Goal: Task Accomplishment & Management: Use online tool/utility

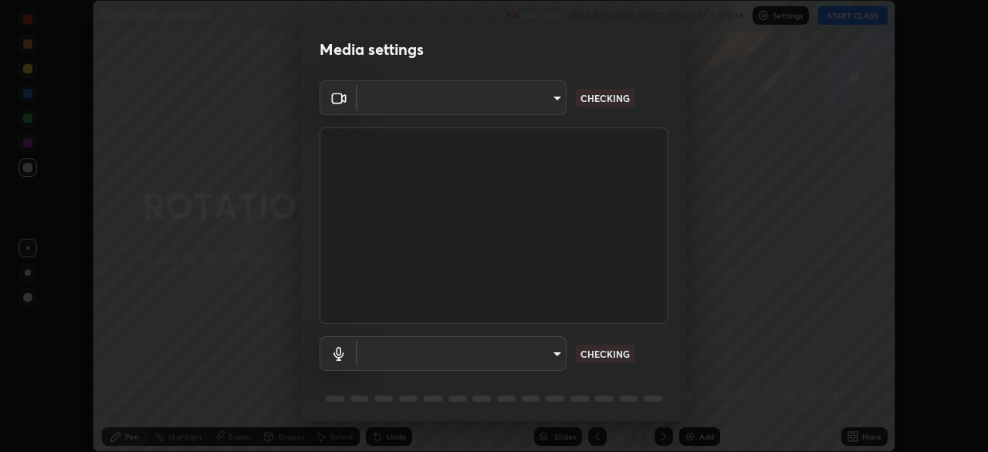
scroll to position [452, 988]
type input "e15fe1ebf70cde3bfcbeee335f8652014c7a9185cc29a01d69aea44f35fb34b8"
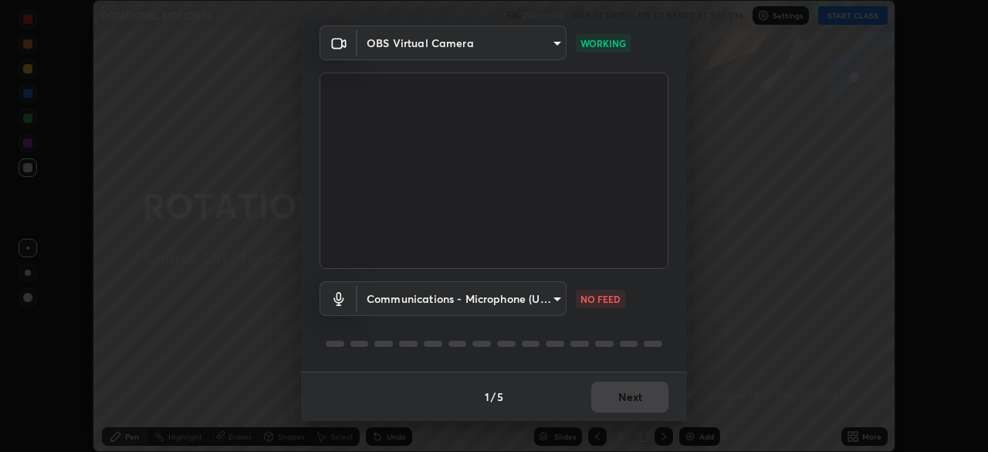
click at [558, 300] on body "Erase all ROTATIONAL MOTION 16 Recording WAS SCHEDULED TO START AT 1:10 PM Sett…" at bounding box center [494, 226] width 988 height 452
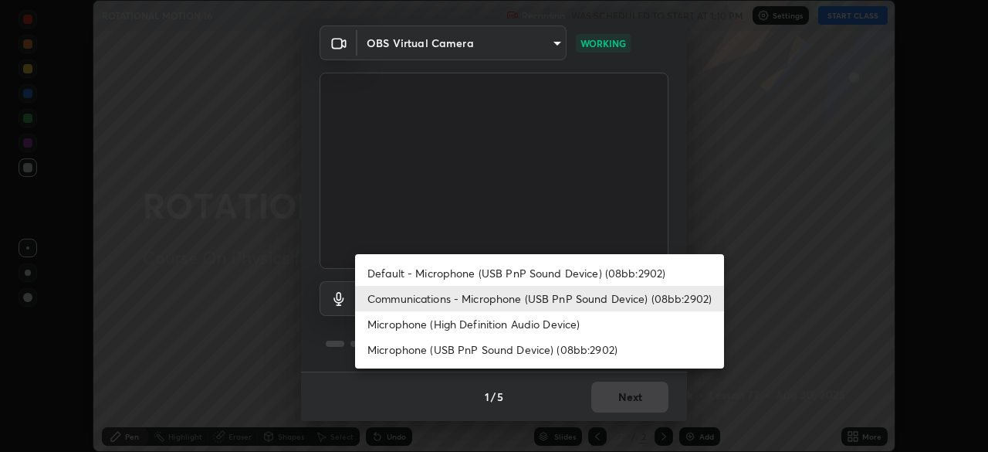
click at [579, 281] on li "Default - Microphone (USB PnP Sound Device) (08bb:2902)" at bounding box center [539, 272] width 369 height 25
type input "default"
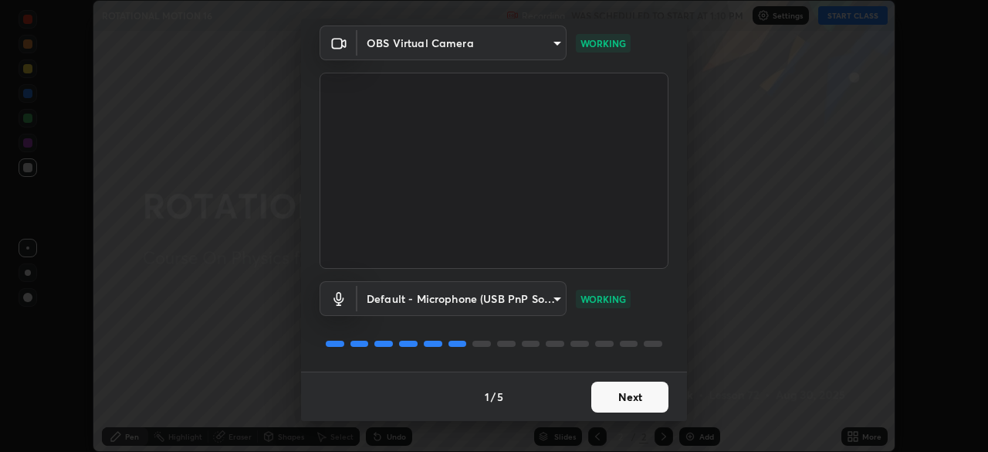
click at [644, 406] on button "Next" at bounding box center [630, 396] width 77 height 31
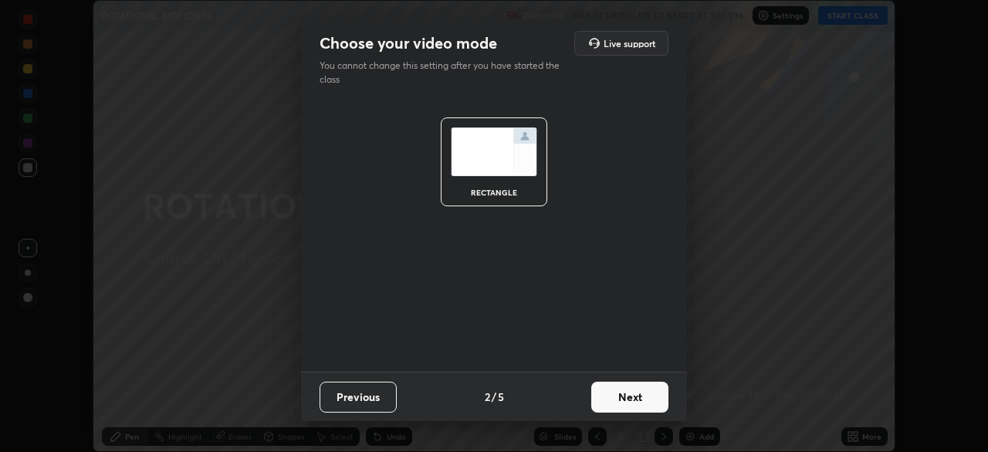
scroll to position [0, 0]
click at [655, 402] on button "Next" at bounding box center [630, 396] width 77 height 31
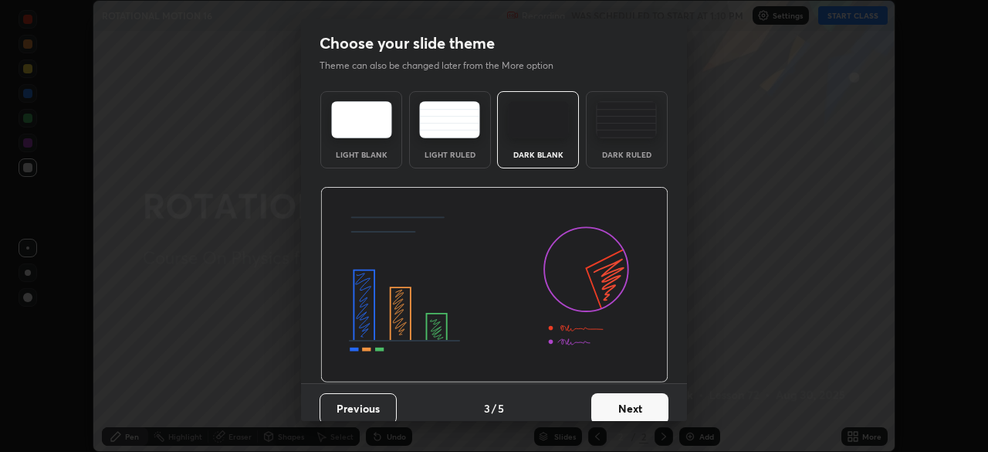
click at [663, 406] on button "Next" at bounding box center [630, 408] width 77 height 31
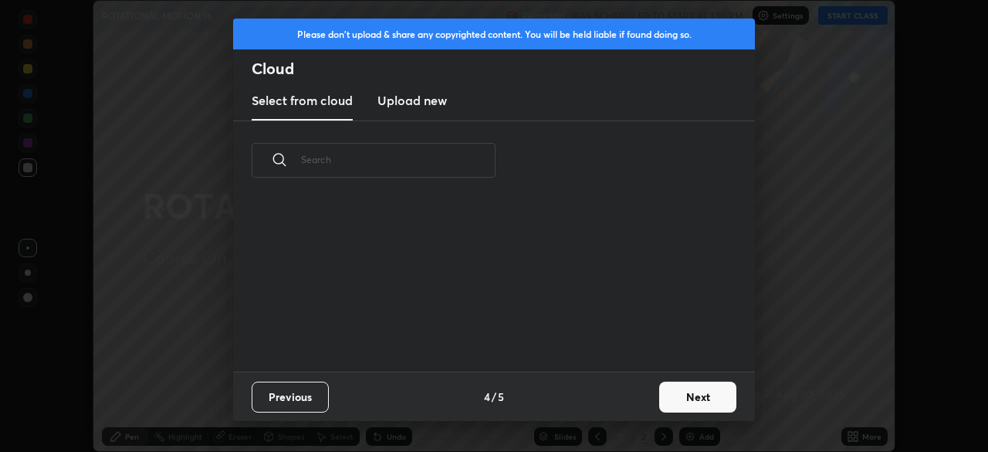
click at [677, 405] on button "Next" at bounding box center [697, 396] width 77 height 31
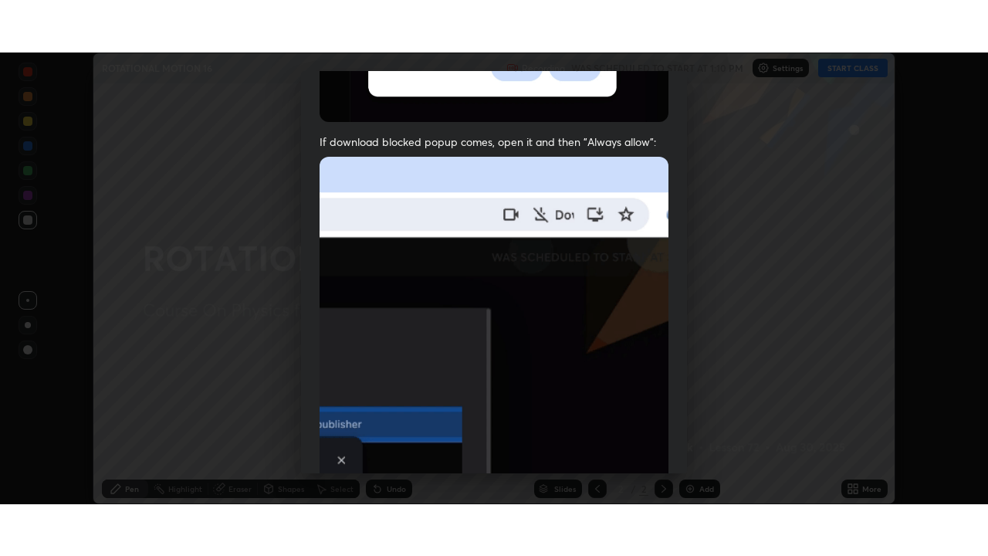
scroll to position [370, 0]
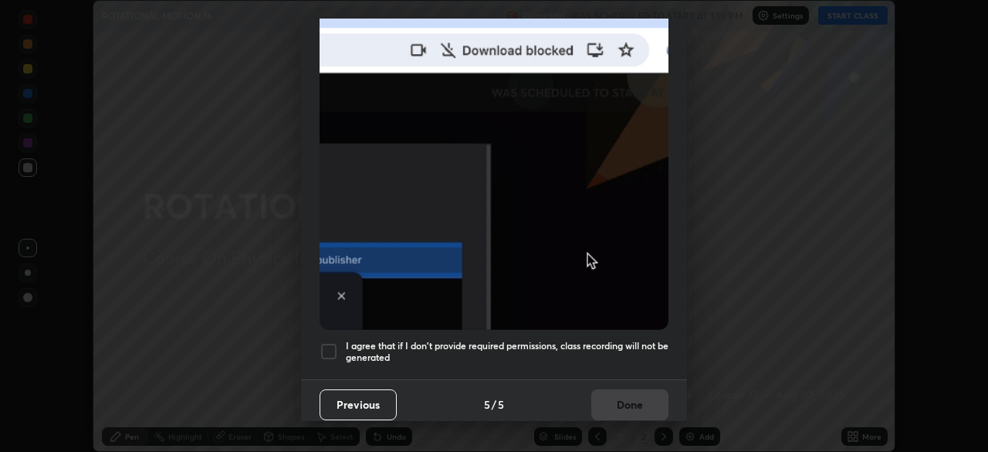
click at [328, 344] on div at bounding box center [329, 351] width 19 height 19
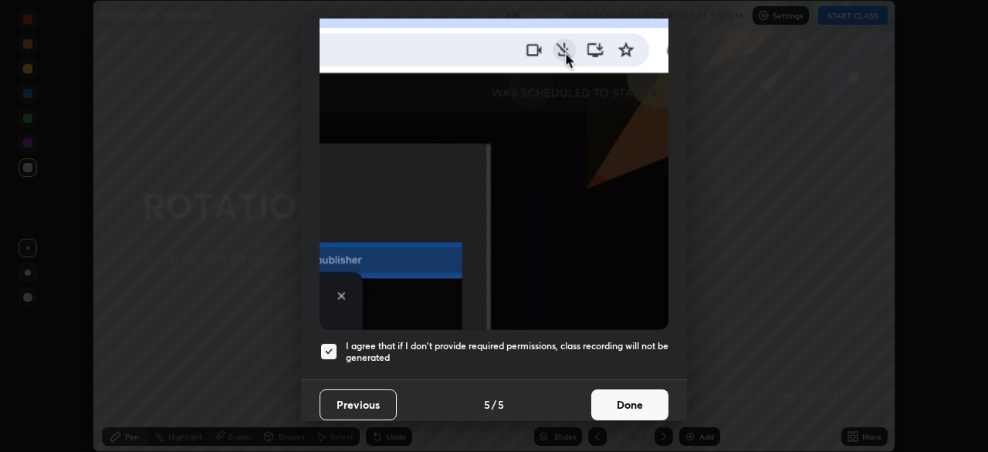
click at [631, 401] on button "Done" at bounding box center [630, 404] width 77 height 31
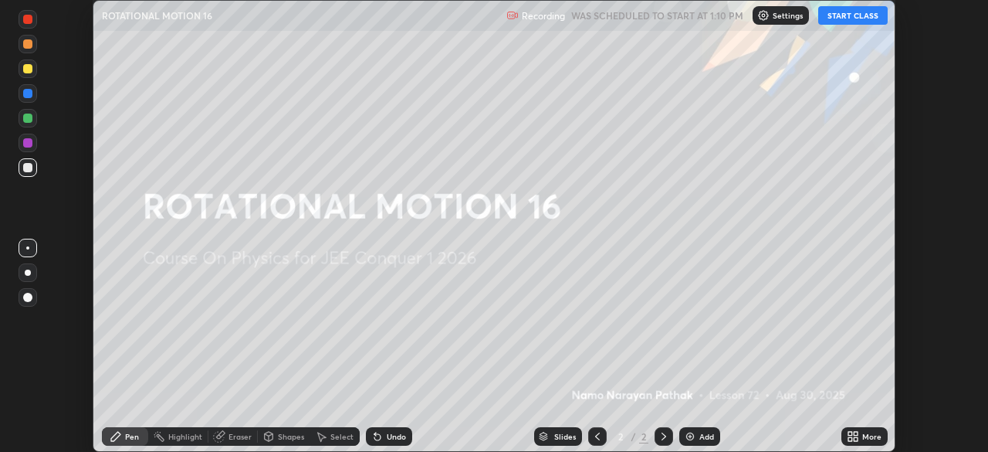
click at [860, 17] on button "START CLASS" at bounding box center [854, 15] width 70 height 19
click at [855, 432] on icon at bounding box center [856, 434] width 4 height 4
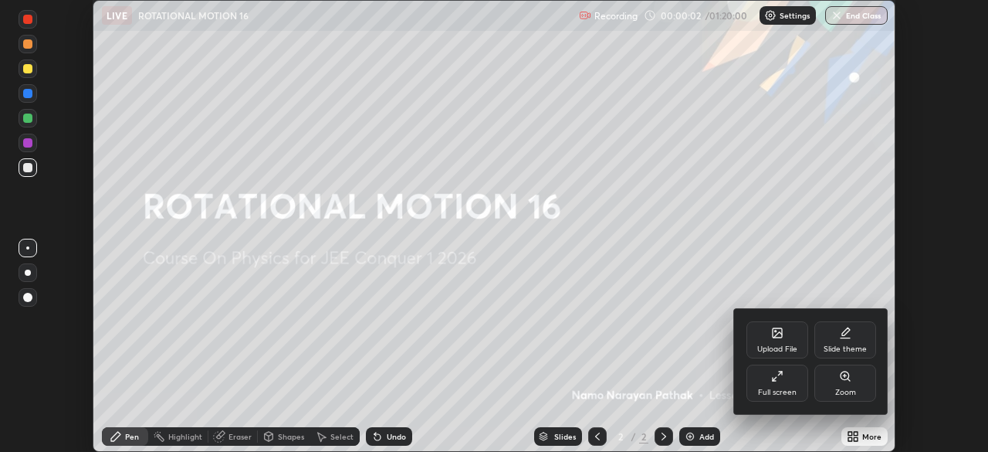
click at [785, 383] on div "Full screen" at bounding box center [778, 383] width 62 height 37
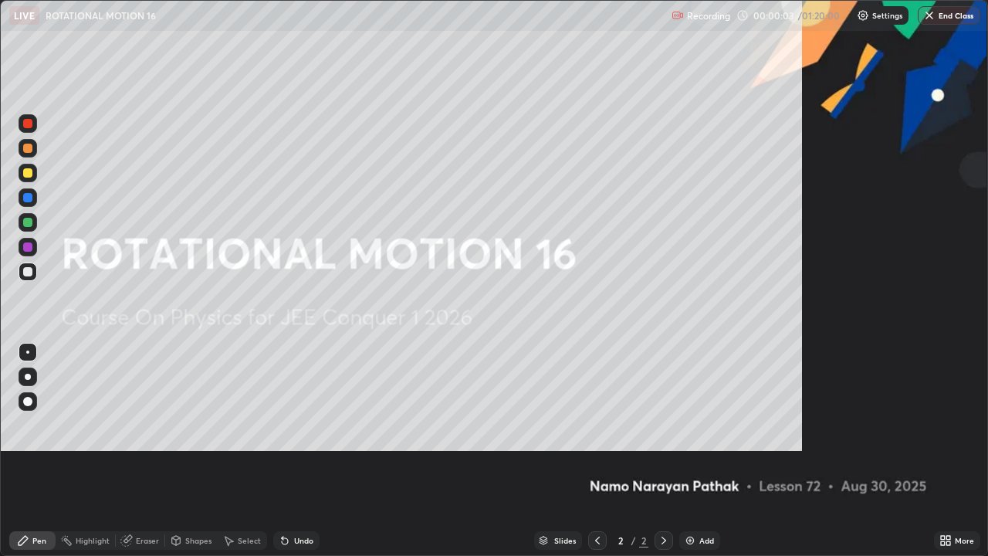
scroll to position [556, 988]
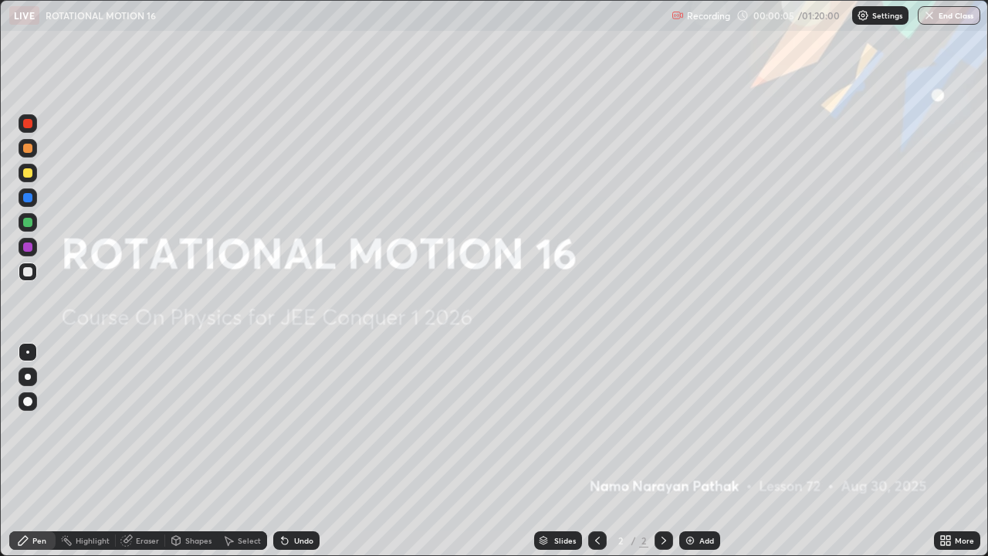
click at [693, 451] on img at bounding box center [690, 540] width 12 height 12
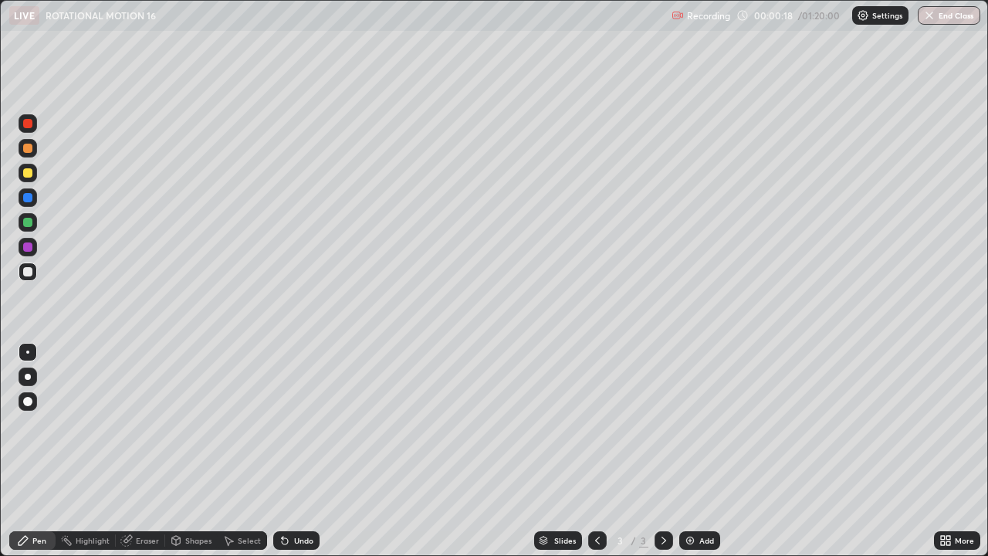
click at [28, 150] on div at bounding box center [27, 148] width 9 height 9
click at [691, 451] on img at bounding box center [690, 540] width 12 height 12
click at [596, 451] on icon at bounding box center [598, 540] width 12 height 12
click at [145, 451] on div "Eraser" at bounding box center [147, 541] width 23 height 8
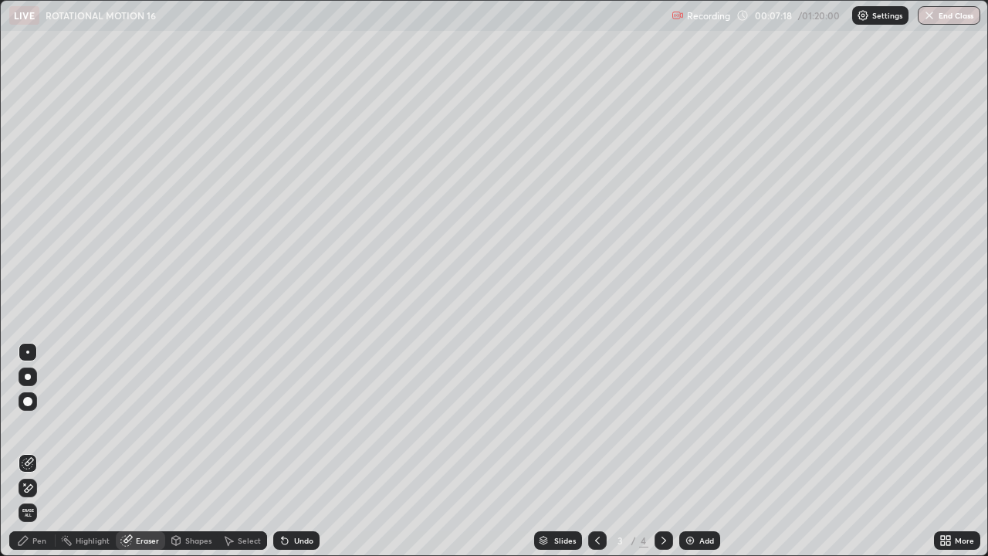
click at [44, 451] on div "Pen" at bounding box center [39, 541] width 14 height 8
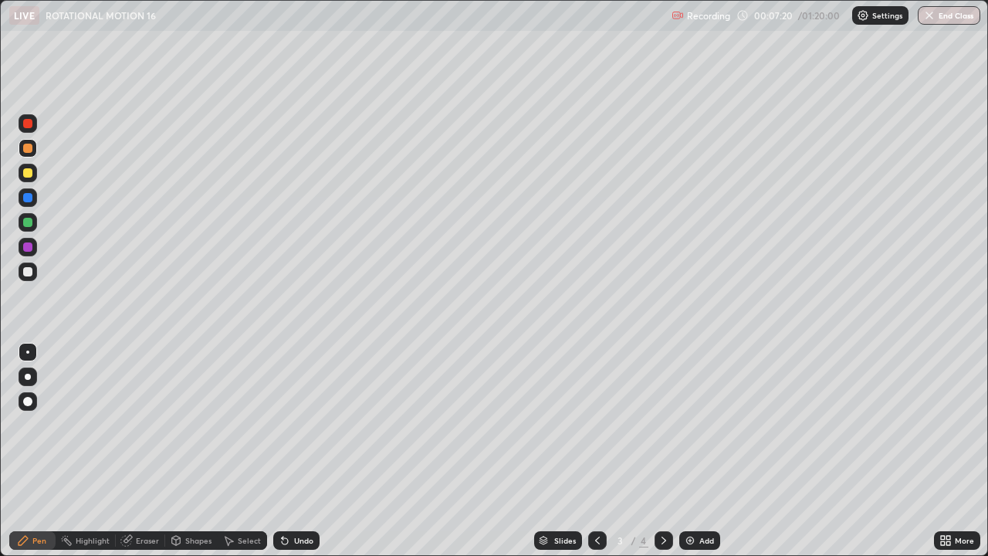
click at [29, 198] on div at bounding box center [27, 197] width 9 height 9
click at [30, 154] on div at bounding box center [28, 148] width 19 height 19
click at [686, 451] on div "Add" at bounding box center [700, 540] width 41 height 19
click at [697, 451] on div "Add" at bounding box center [700, 540] width 41 height 19
click at [36, 202] on div at bounding box center [28, 197] width 19 height 19
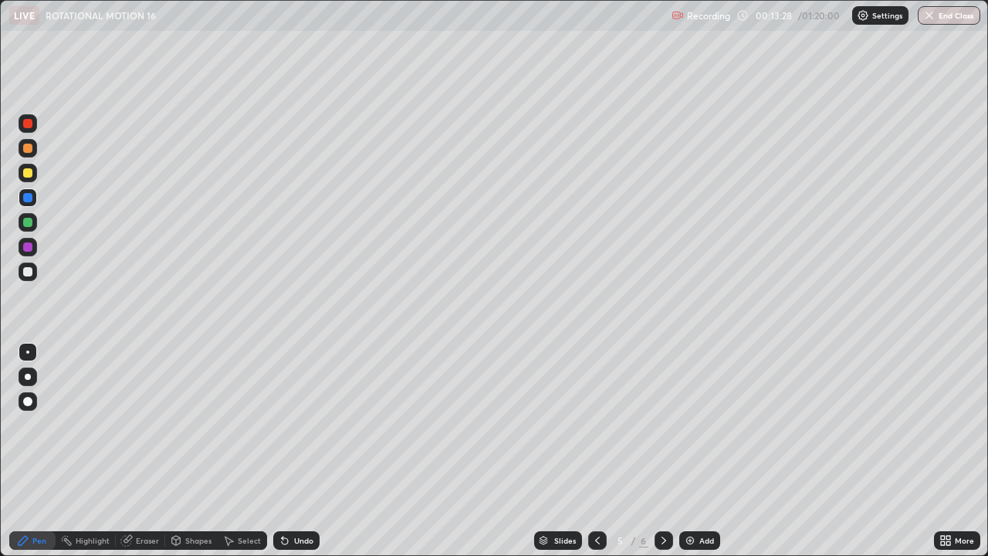
click at [30, 225] on div at bounding box center [27, 222] width 9 height 9
click at [29, 148] on div at bounding box center [27, 148] width 9 height 9
click at [687, 451] on img at bounding box center [690, 540] width 12 height 12
click at [29, 222] on div at bounding box center [27, 222] width 9 height 9
click at [29, 246] on div at bounding box center [27, 246] width 9 height 9
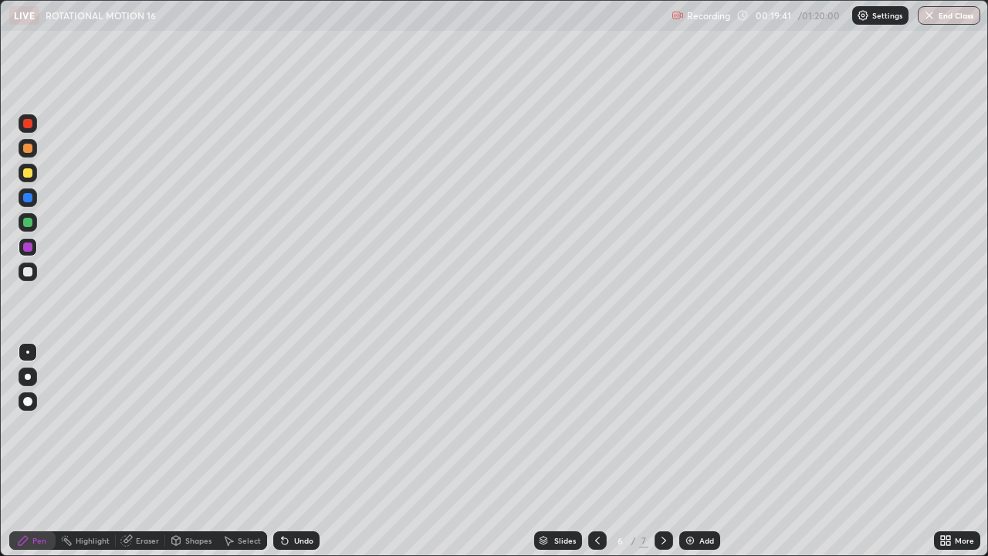
click at [689, 451] on img at bounding box center [690, 540] width 12 height 12
click at [27, 148] on div at bounding box center [27, 148] width 9 height 9
click at [31, 204] on div at bounding box center [28, 197] width 19 height 19
click at [29, 247] on div at bounding box center [27, 246] width 9 height 9
click at [36, 144] on div at bounding box center [28, 148] width 19 height 19
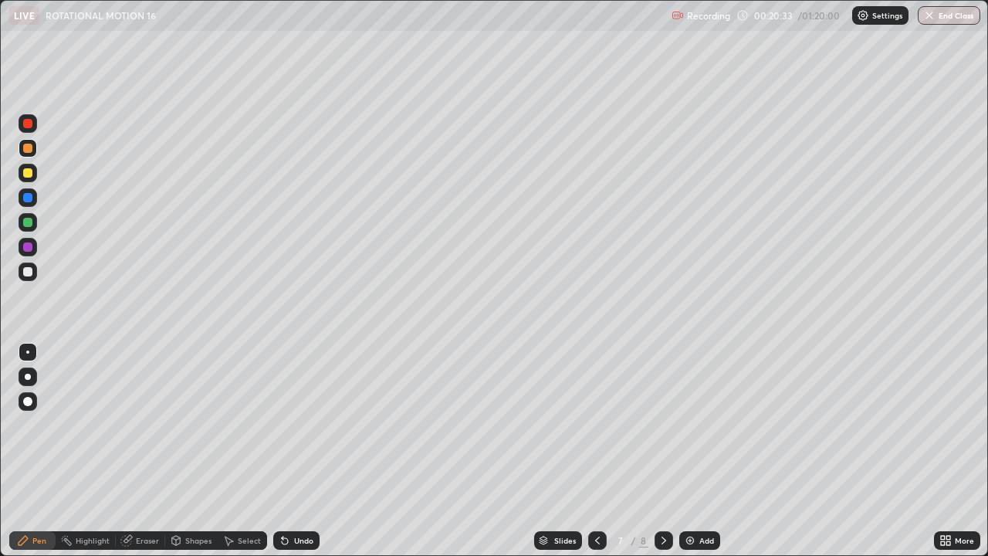
click at [30, 222] on div at bounding box center [27, 222] width 9 height 9
click at [23, 151] on div at bounding box center [28, 148] width 19 height 19
click at [690, 451] on img at bounding box center [690, 540] width 12 height 12
click at [597, 451] on icon at bounding box center [598, 540] width 12 height 12
click at [663, 451] on icon at bounding box center [664, 540] width 12 height 12
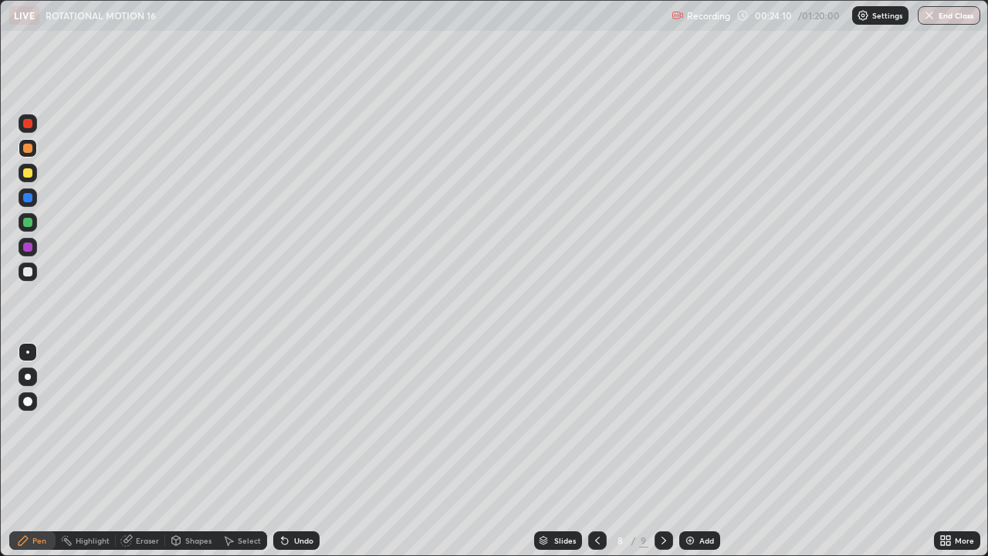
click at [596, 451] on icon at bounding box center [598, 540] width 12 height 12
click at [662, 451] on icon at bounding box center [664, 540] width 12 height 12
click at [697, 451] on div "Add" at bounding box center [700, 540] width 41 height 19
click at [34, 198] on div at bounding box center [28, 197] width 19 height 19
click at [32, 277] on div at bounding box center [28, 272] width 19 height 19
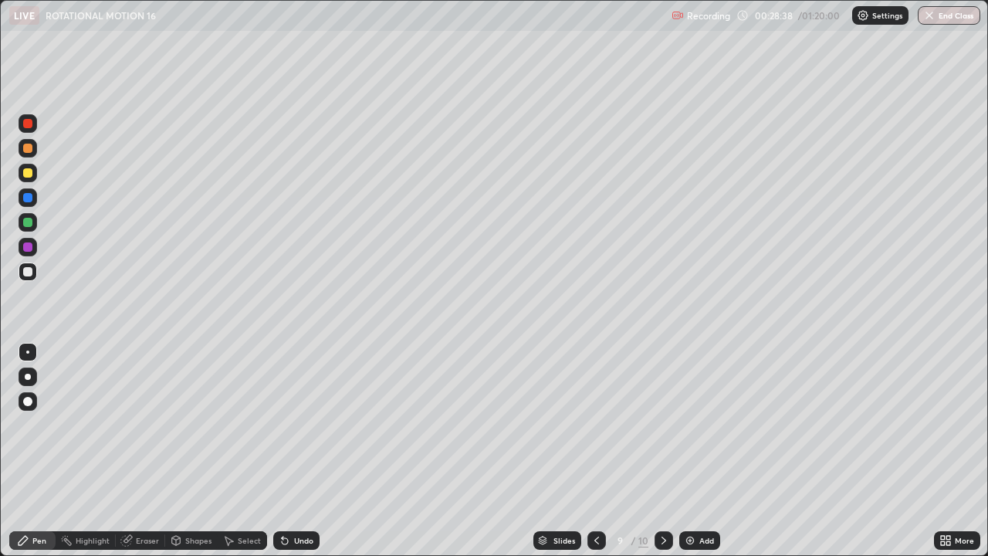
click at [36, 154] on div at bounding box center [28, 148] width 19 height 19
click at [663, 451] on icon at bounding box center [664, 540] width 12 height 12
click at [685, 451] on img at bounding box center [690, 540] width 12 height 12
click at [27, 151] on div at bounding box center [27, 148] width 9 height 9
click at [26, 250] on div at bounding box center [27, 246] width 9 height 9
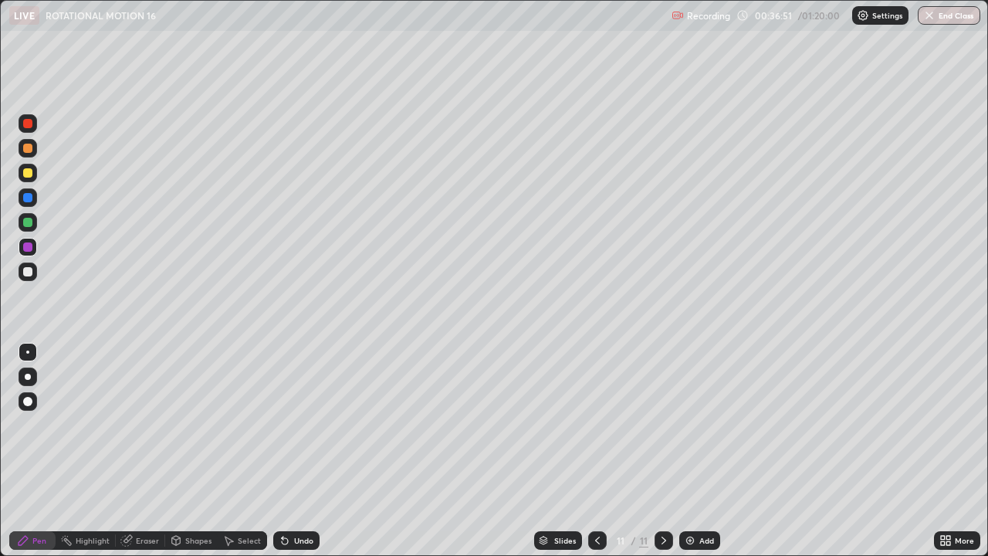
click at [29, 198] on div at bounding box center [27, 197] width 9 height 9
click at [29, 149] on div at bounding box center [27, 148] width 9 height 9
click at [29, 245] on div at bounding box center [27, 246] width 9 height 9
click at [32, 224] on div at bounding box center [27, 222] width 9 height 9
click at [33, 154] on div at bounding box center [28, 148] width 19 height 19
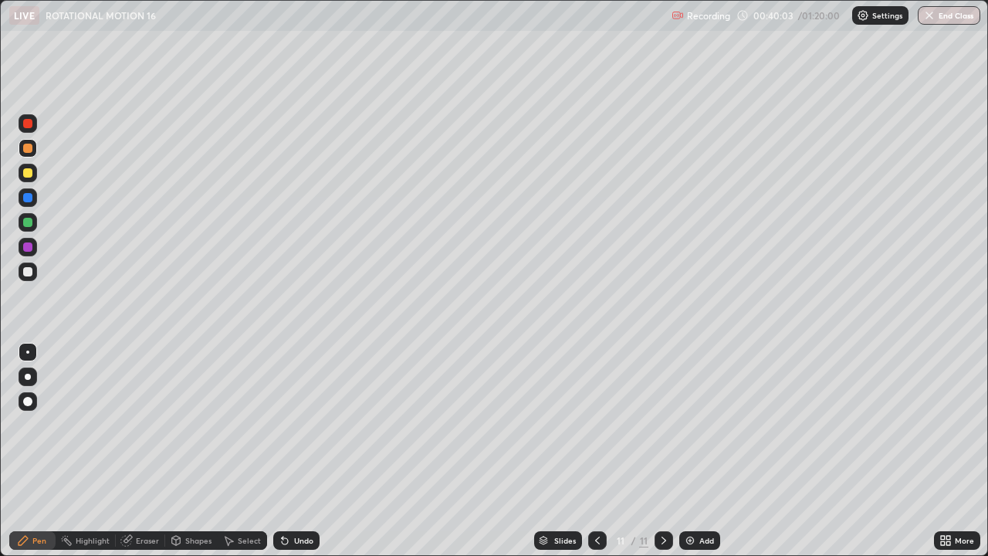
click at [687, 451] on img at bounding box center [690, 540] width 12 height 12
click at [31, 196] on div at bounding box center [27, 197] width 9 height 9
click at [32, 251] on div at bounding box center [28, 247] width 19 height 19
click at [29, 149] on div at bounding box center [27, 148] width 9 height 9
click at [33, 229] on div at bounding box center [28, 222] width 19 height 19
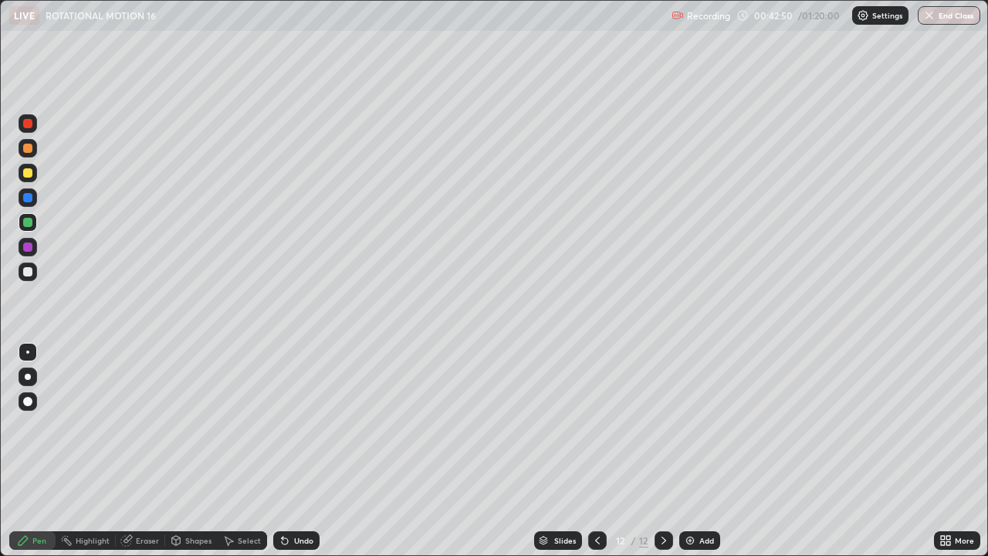
click at [36, 152] on div at bounding box center [28, 148] width 19 height 19
click at [152, 451] on div "Eraser" at bounding box center [147, 541] width 23 height 8
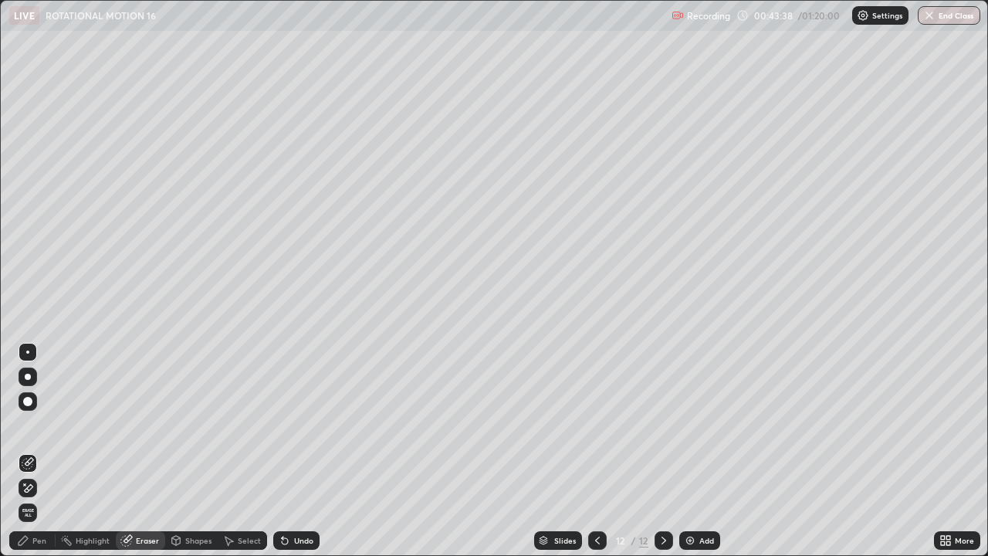
click at [663, 451] on icon at bounding box center [664, 540] width 12 height 12
click at [693, 451] on img at bounding box center [690, 540] width 12 height 12
click at [36, 451] on div "Pen" at bounding box center [32, 540] width 46 height 19
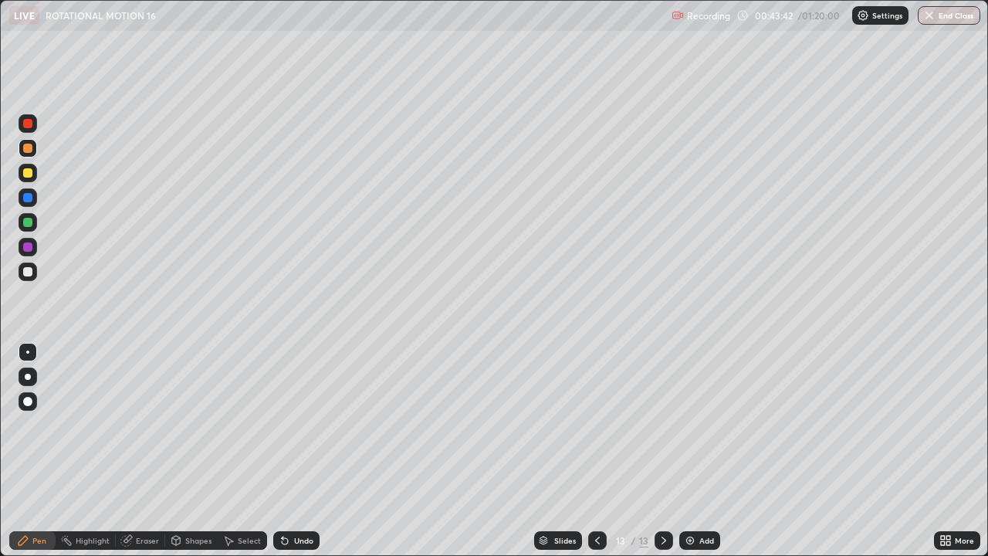
click at [29, 154] on div at bounding box center [28, 148] width 19 height 19
click at [29, 198] on div at bounding box center [27, 197] width 9 height 9
click at [35, 250] on div at bounding box center [28, 247] width 19 height 19
click at [29, 148] on div at bounding box center [27, 148] width 9 height 9
click at [598, 451] on div at bounding box center [597, 540] width 19 height 19
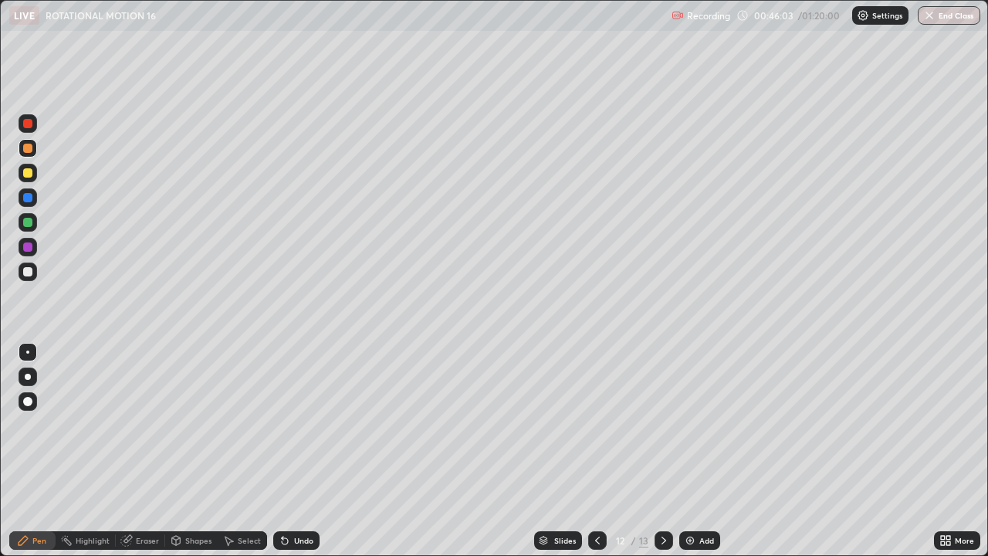
click at [596, 451] on icon at bounding box center [598, 540] width 12 height 12
click at [663, 451] on icon at bounding box center [664, 540] width 12 height 12
click at [658, 451] on icon at bounding box center [664, 540] width 12 height 12
click at [688, 451] on img at bounding box center [690, 540] width 12 height 12
click at [151, 451] on div "Eraser" at bounding box center [147, 541] width 23 height 8
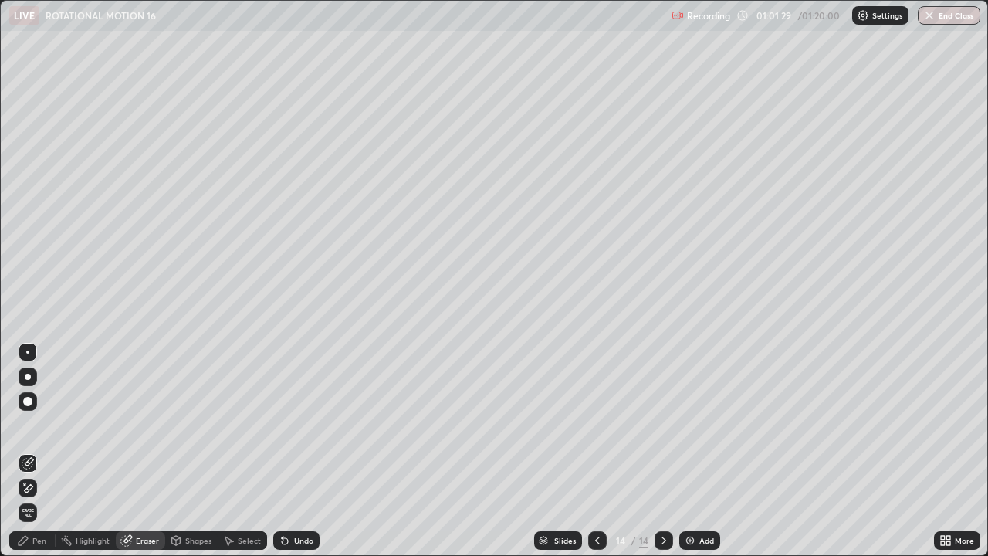
click at [662, 451] on icon at bounding box center [664, 540] width 12 height 12
click at [691, 451] on img at bounding box center [690, 540] width 12 height 12
click at [42, 451] on div "Pen" at bounding box center [39, 541] width 14 height 8
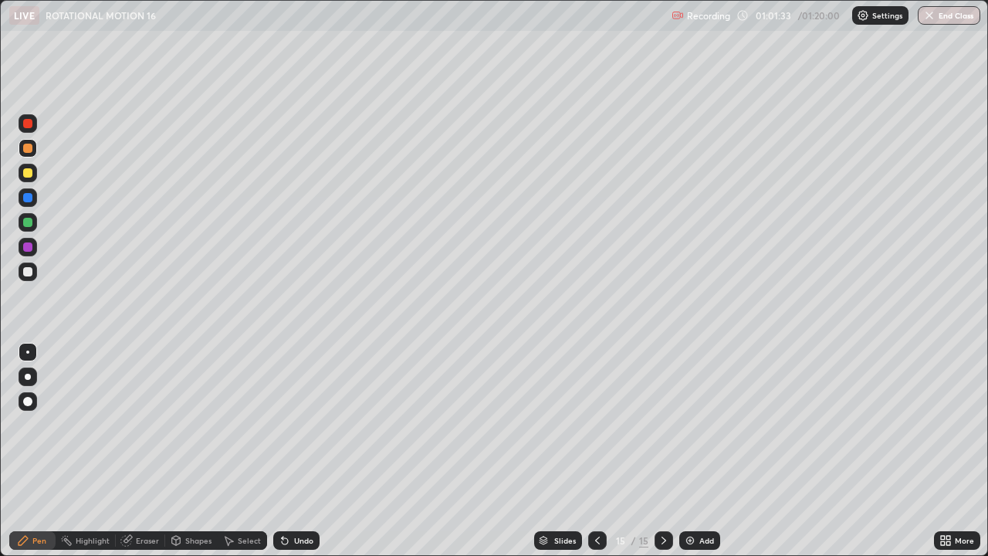
click at [31, 152] on div at bounding box center [28, 148] width 19 height 19
click at [30, 225] on div at bounding box center [27, 222] width 9 height 9
click at [29, 271] on div at bounding box center [27, 271] width 9 height 9
click at [36, 152] on div at bounding box center [28, 148] width 19 height 19
click at [36, 195] on div at bounding box center [28, 197] width 19 height 19
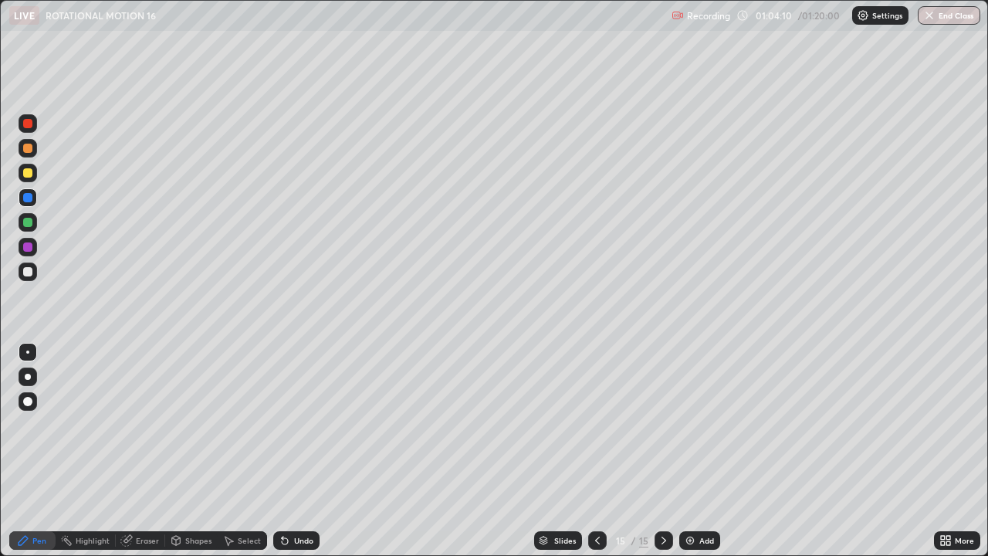
click at [27, 246] on div at bounding box center [27, 246] width 9 height 9
click at [33, 149] on div at bounding box center [28, 148] width 19 height 19
click at [29, 204] on div at bounding box center [28, 197] width 19 height 19
click at [36, 154] on div at bounding box center [28, 148] width 19 height 25
click at [955, 17] on button "End Class" at bounding box center [949, 15] width 63 height 19
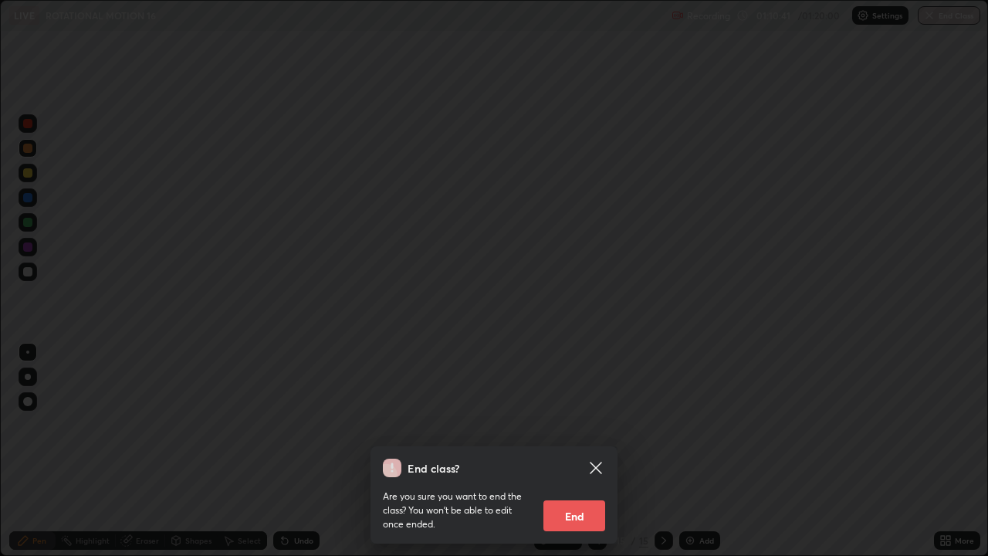
click at [603, 451] on button "End" at bounding box center [575, 515] width 62 height 31
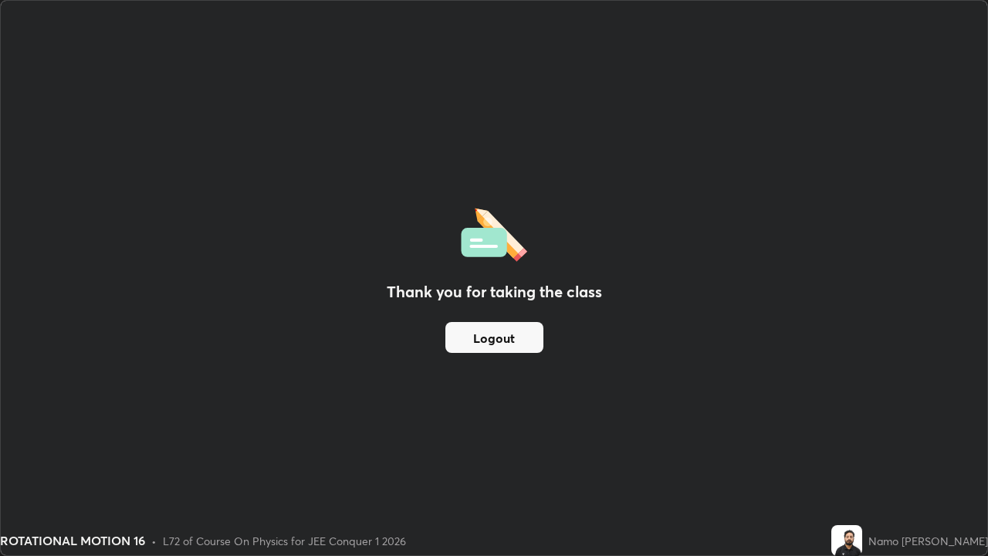
click at [534, 332] on button "Logout" at bounding box center [495, 337] width 98 height 31
